Goal: Register for event/course

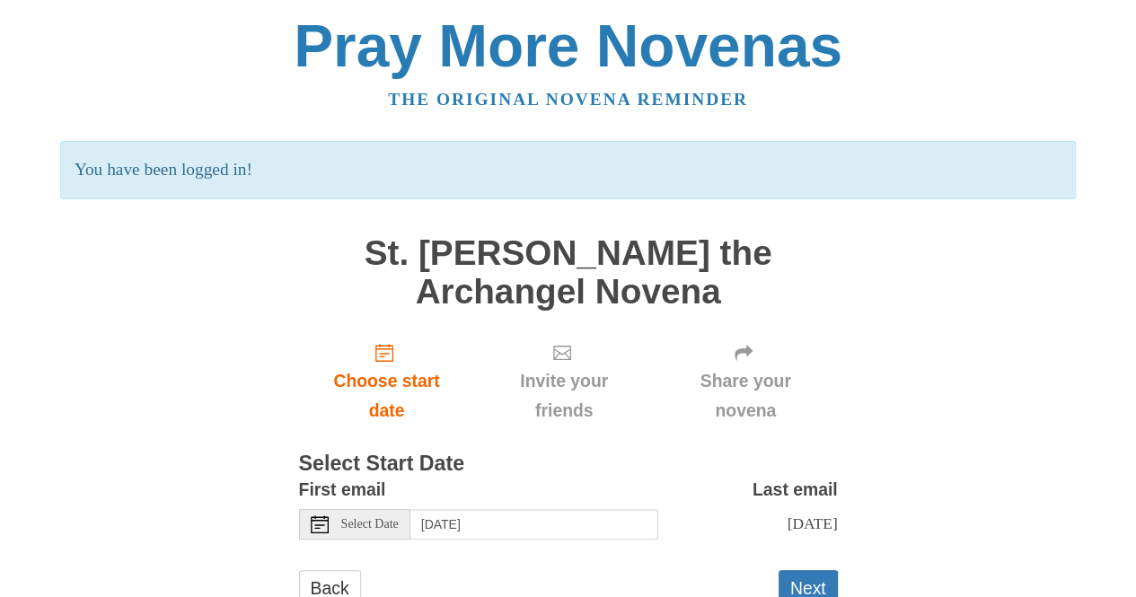
click at [644, 326] on main "St. Gabriel the Archangel Novena Choose start date Invite your friends Share yo…" at bounding box center [568, 430] width 539 height 426
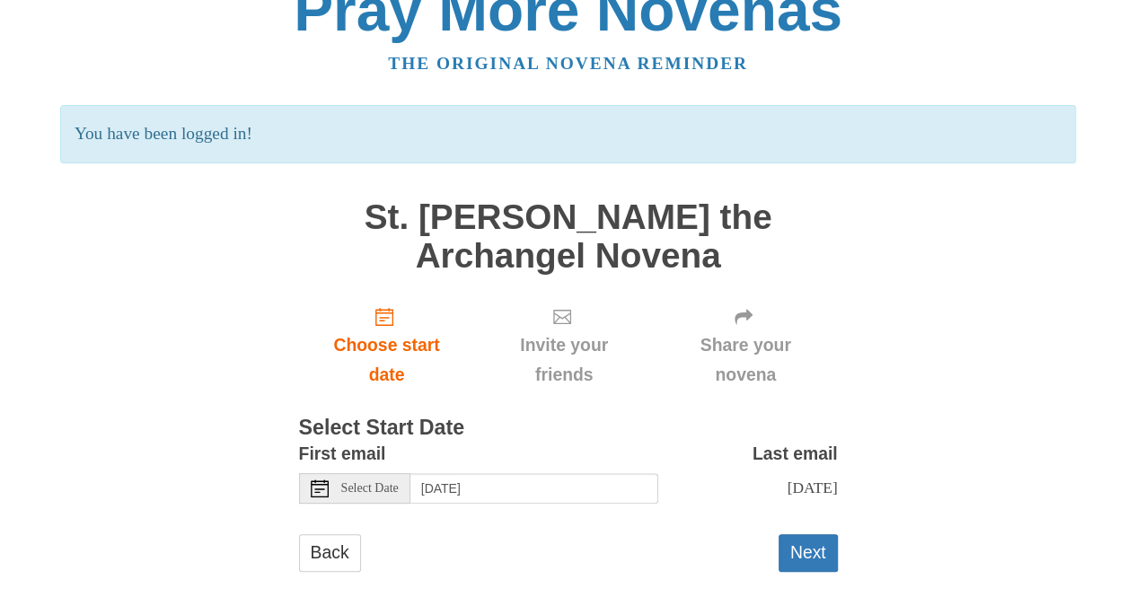
scroll to position [61, 0]
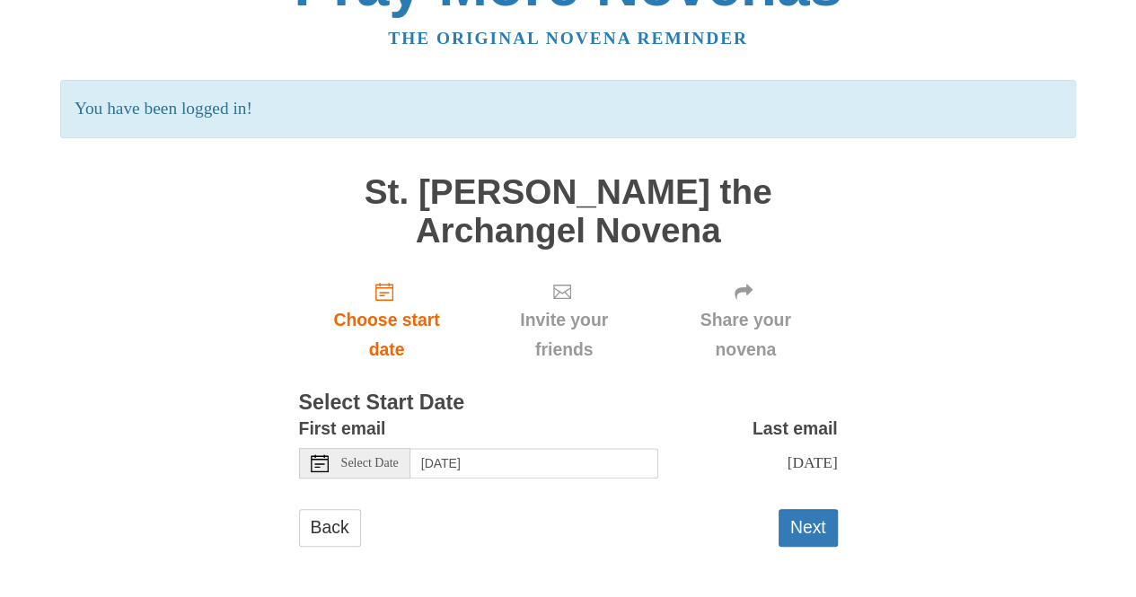
click at [333, 466] on div "Select Date" at bounding box center [354, 463] width 111 height 31
drag, startPoint x: 333, startPoint y: 466, endPoint x: 499, endPoint y: 464, distance: 166.2
click at [499, 464] on div "Select Date Saturday, October 11th" at bounding box center [478, 463] width 359 height 31
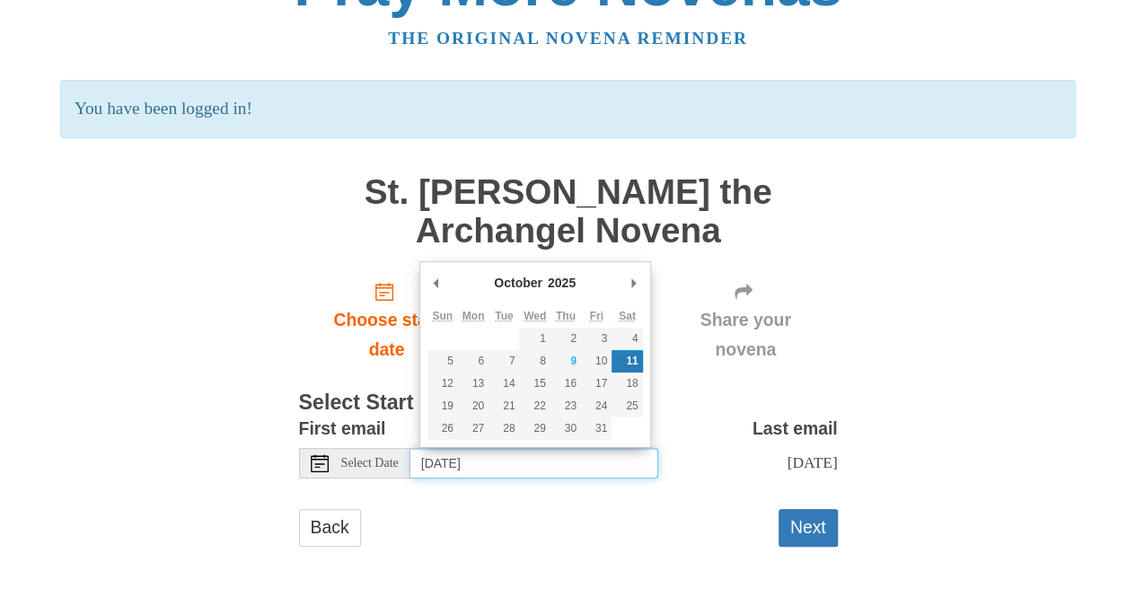
click at [508, 459] on input "Saturday, October 11th" at bounding box center [535, 463] width 248 height 31
click at [559, 463] on input "Saturday, October 11th" at bounding box center [535, 463] width 248 height 31
click at [623, 460] on input "Saturday, October 11th" at bounding box center [535, 463] width 248 height 31
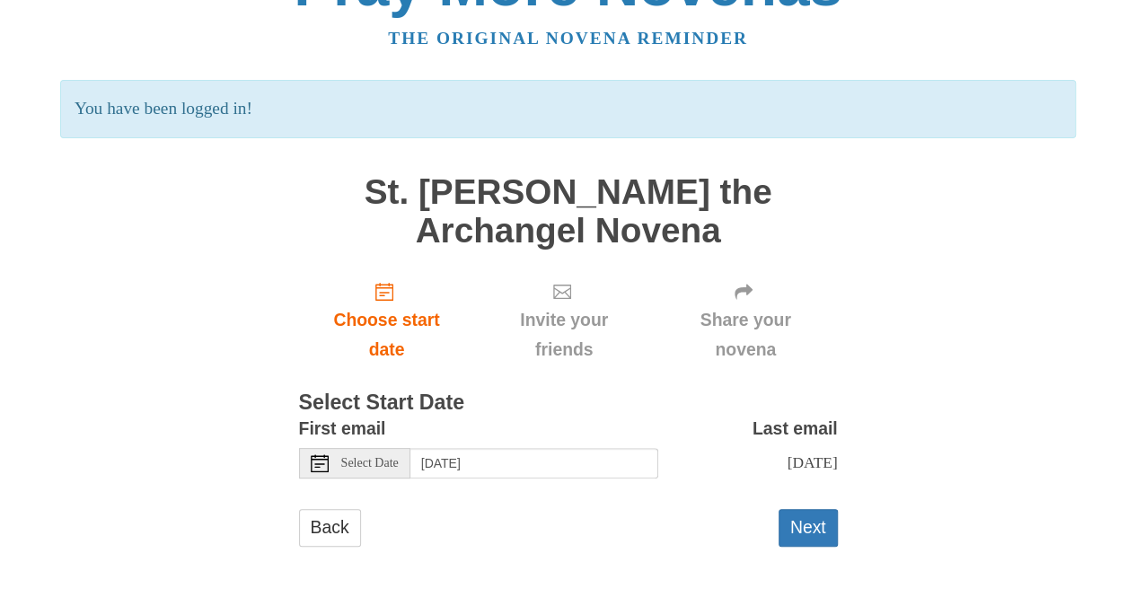
click at [625, 358] on span "Invite your friends" at bounding box center [563, 334] width 143 height 59
drag, startPoint x: 783, startPoint y: 508, endPoint x: 805, endPoint y: 537, distance: 35.9
click at [805, 537] on button "Next" at bounding box center [808, 527] width 59 height 37
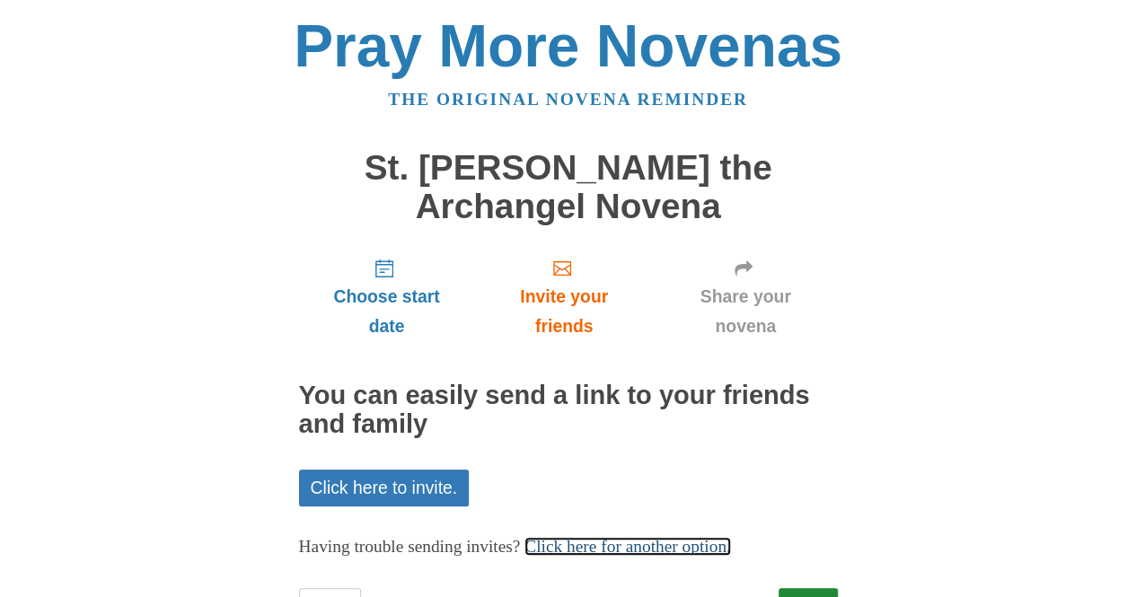
drag, startPoint x: 0, startPoint y: 0, endPoint x: 805, endPoint y: 537, distance: 967.7
click at [731, 537] on link "Click here for another option." at bounding box center [628, 546] width 207 height 19
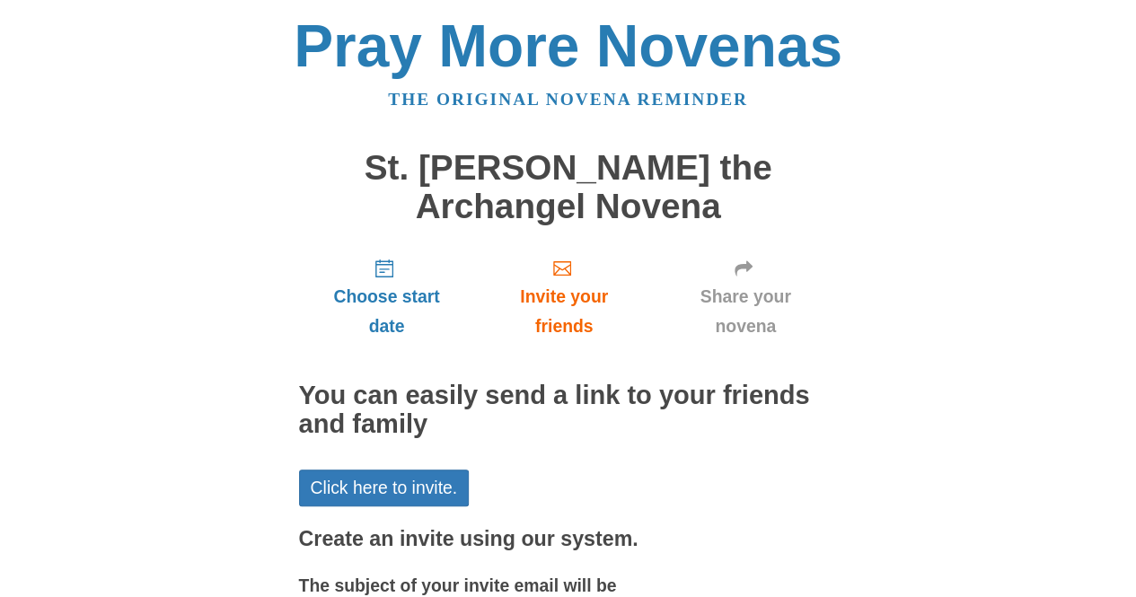
drag, startPoint x: 805, startPoint y: 537, endPoint x: 902, endPoint y: 568, distance: 101.7
click at [902, 568] on div "Pray More Novenas The original novena reminder St. [PERSON_NAME] the Archangel …" at bounding box center [568, 492] width 1051 height 985
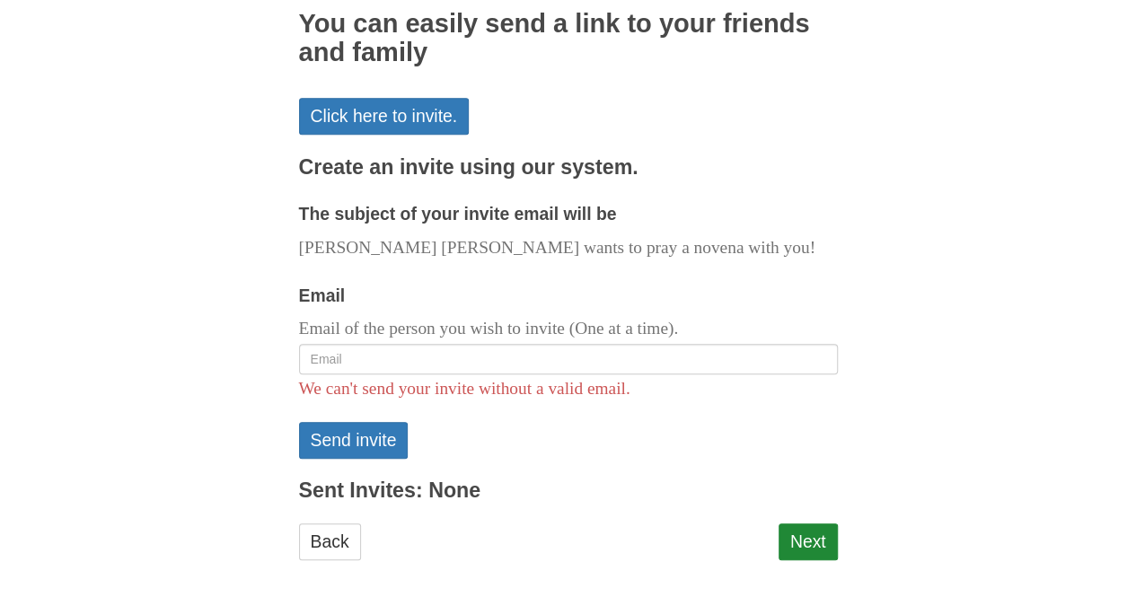
scroll to position [386, 0]
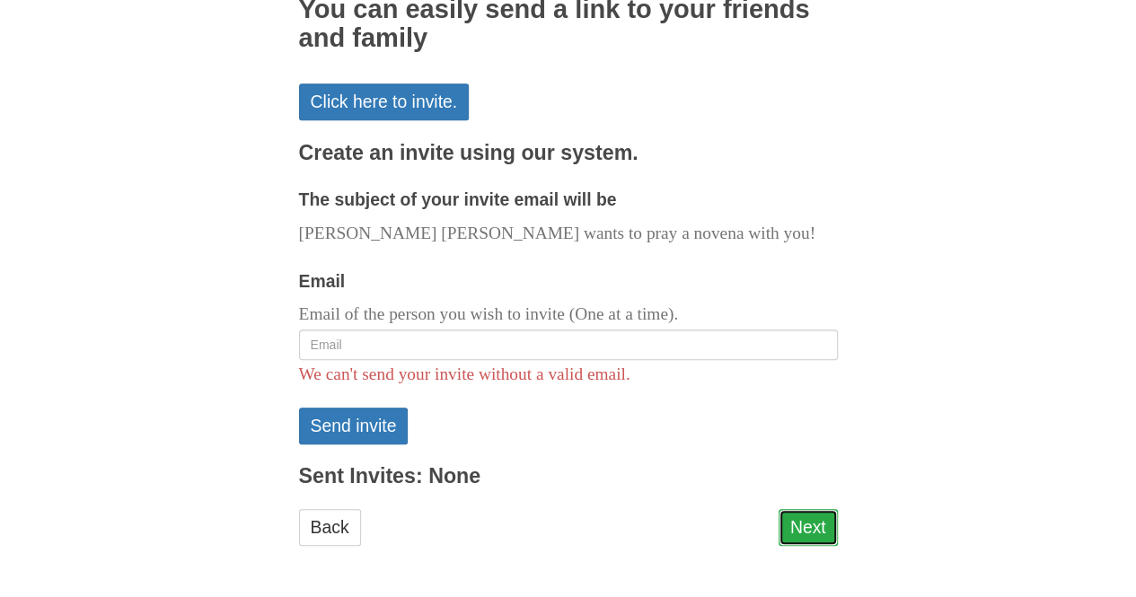
click at [803, 526] on link "Next" at bounding box center [808, 527] width 59 height 37
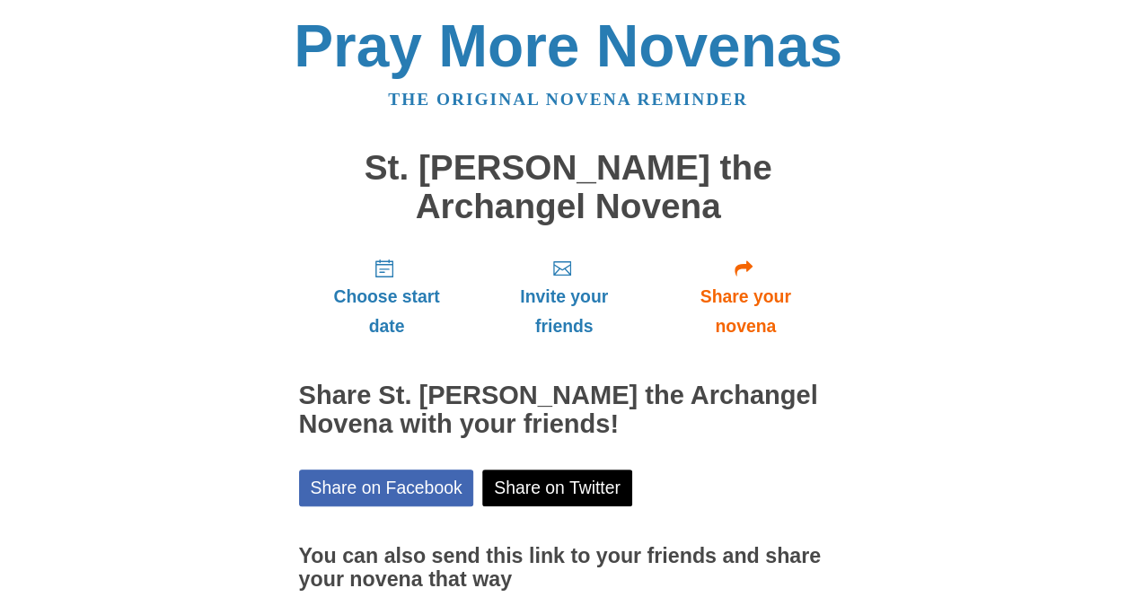
drag, startPoint x: 0, startPoint y: 0, endPoint x: 1012, endPoint y: 35, distance: 1013.1
click at [1012, 35] on div "Pray More Novenas" at bounding box center [568, 46] width 1016 height 59
click at [809, 325] on span "Share your novena" at bounding box center [746, 311] width 148 height 59
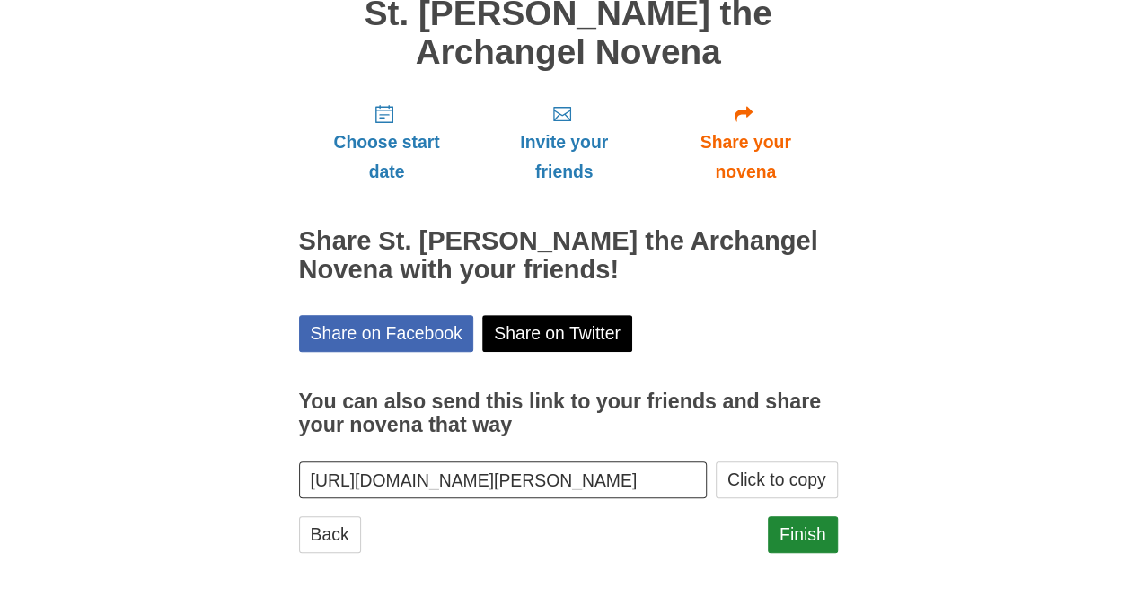
scroll to position [160, 0]
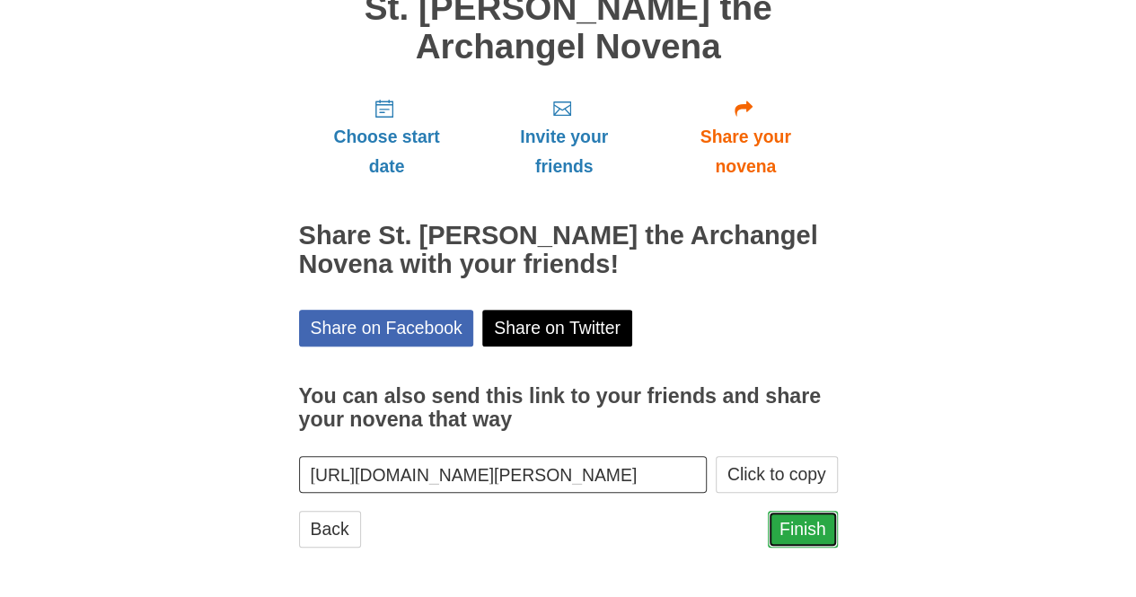
click at [809, 536] on link "Finish" at bounding box center [803, 529] width 70 height 37
